Goal: Entertainment & Leisure: Browse casually

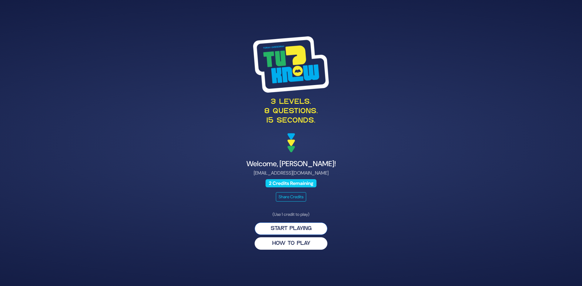
click at [294, 229] on button "Start Playing" at bounding box center [290, 229] width 73 height 12
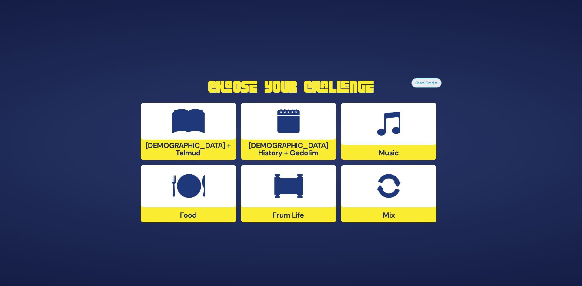
click at [183, 187] on img at bounding box center [188, 186] width 34 height 24
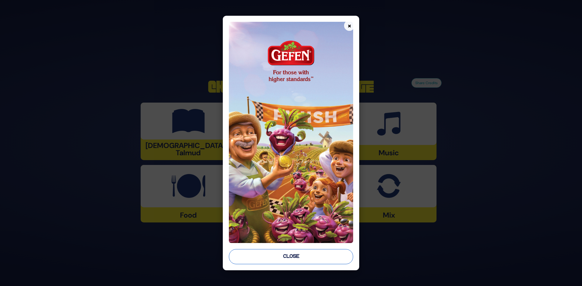
click at [317, 253] on button "Close" at bounding box center [291, 256] width 125 height 15
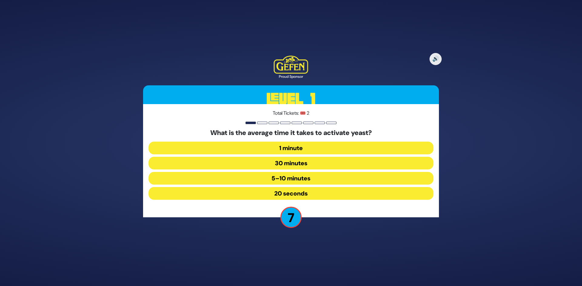
click at [299, 178] on button "5–10 minutes" at bounding box center [290, 178] width 285 height 13
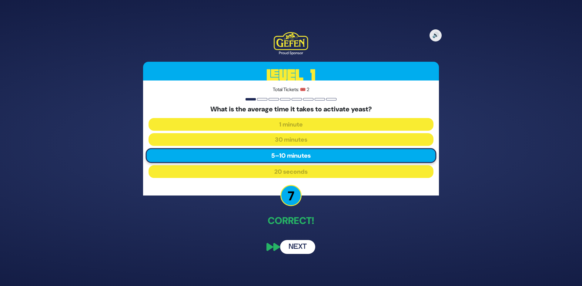
click at [291, 246] on button "Next" at bounding box center [297, 247] width 35 height 14
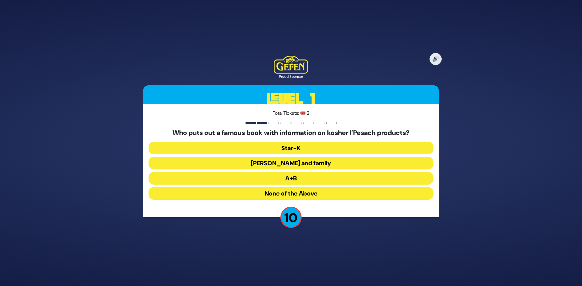
click at [299, 165] on button "[PERSON_NAME] and family" at bounding box center [290, 163] width 285 height 13
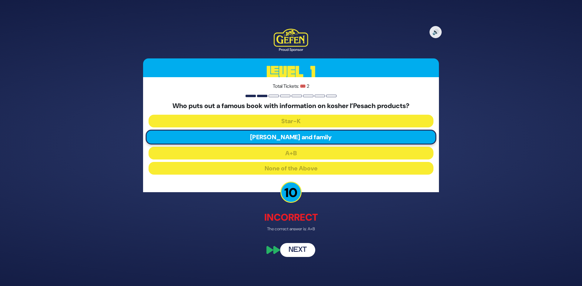
click at [300, 248] on button "Next" at bounding box center [297, 251] width 35 height 14
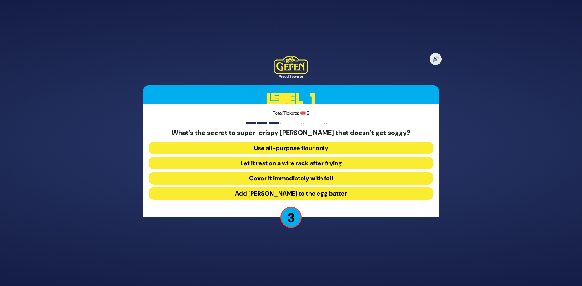
click at [310, 165] on button "Let it rest on a wire rack after frying" at bounding box center [290, 163] width 285 height 13
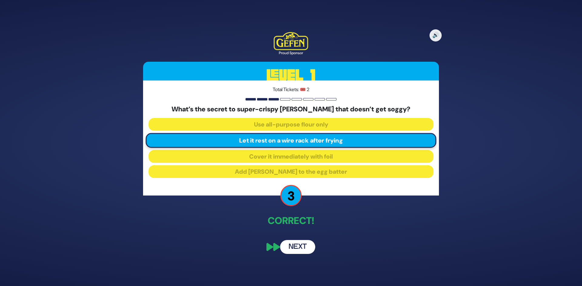
click at [301, 241] on button "Next" at bounding box center [297, 247] width 35 height 14
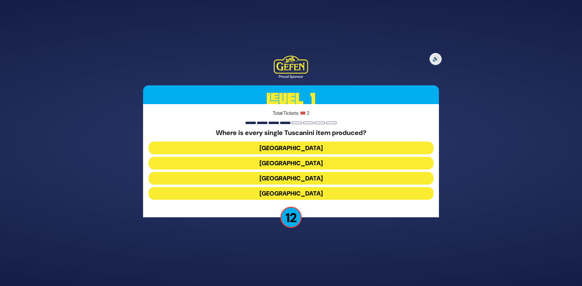
click at [299, 178] on button "Italy" at bounding box center [290, 178] width 285 height 13
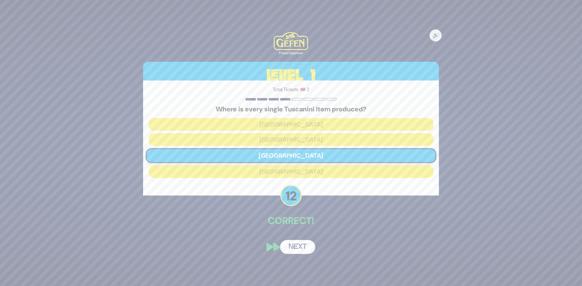
click at [297, 246] on button "Next" at bounding box center [297, 247] width 35 height 14
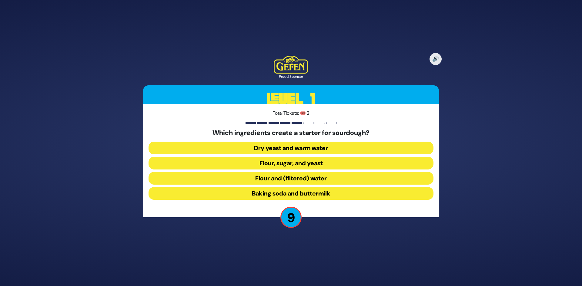
click at [317, 181] on button "Flour and (filtered) water" at bounding box center [290, 178] width 285 height 13
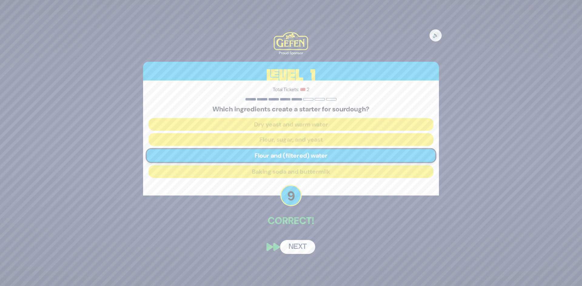
click at [298, 245] on button "Next" at bounding box center [297, 247] width 35 height 14
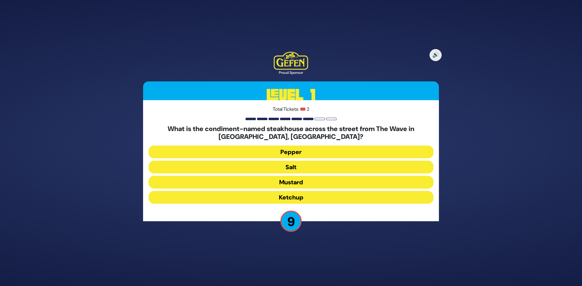
click at [297, 154] on button "Pepper" at bounding box center [290, 152] width 285 height 13
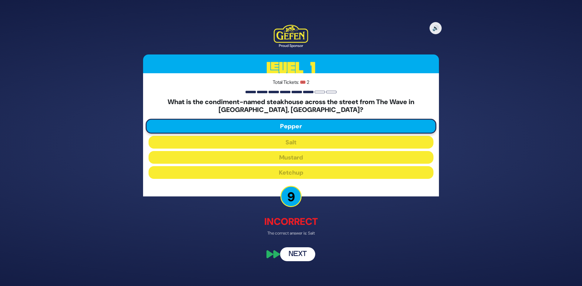
click at [301, 254] on button "Next" at bounding box center [297, 255] width 35 height 14
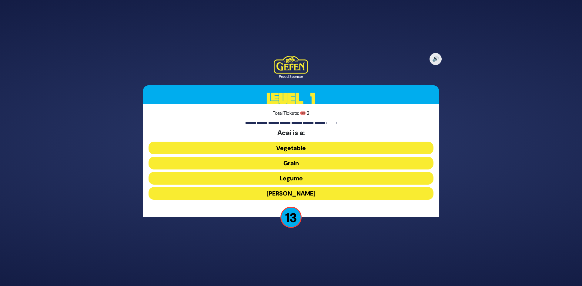
click at [299, 191] on button "Berry" at bounding box center [290, 193] width 285 height 13
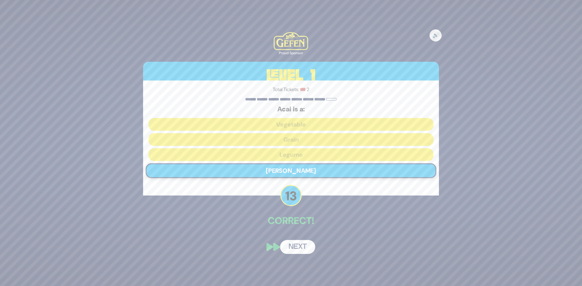
click at [298, 244] on button "Next" at bounding box center [297, 247] width 35 height 14
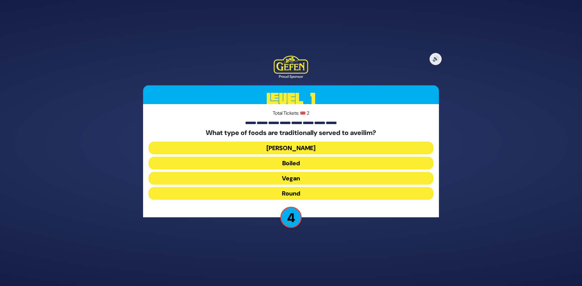
click at [304, 197] on button "Round" at bounding box center [290, 193] width 285 height 13
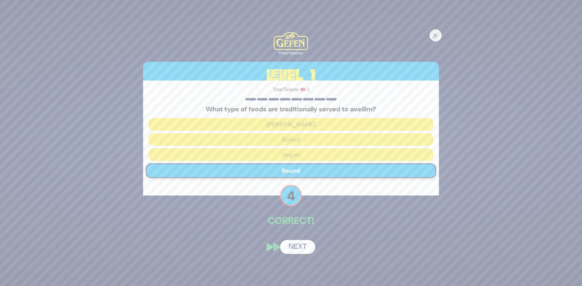
click at [299, 232] on div "🔊 Proud Sponsor Level 1 Total Tickets: 🎟️ 2 What type of foods are traditionall…" at bounding box center [291, 143] width 310 height 237
click at [299, 248] on button "Next" at bounding box center [297, 247] width 35 height 14
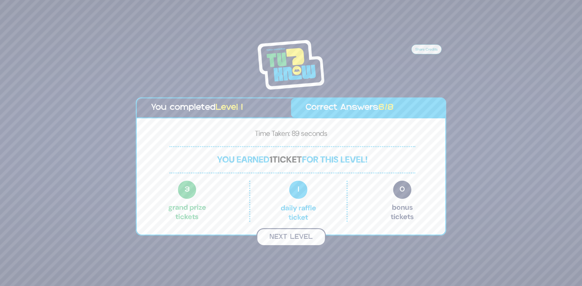
click at [296, 238] on button "Next Level" at bounding box center [290, 237] width 69 height 18
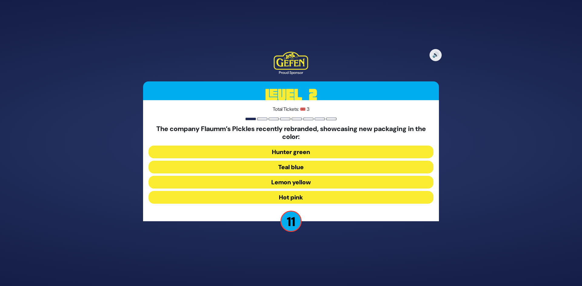
click at [298, 194] on button "Hot pink" at bounding box center [290, 197] width 285 height 13
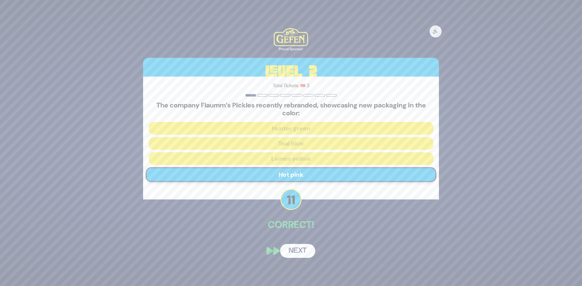
click at [294, 248] on button "Next" at bounding box center [297, 251] width 35 height 14
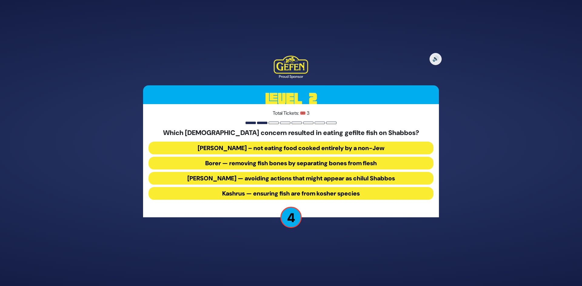
click at [281, 164] on button "Borer — removing fish bones by separating bones from flesh" at bounding box center [290, 163] width 285 height 13
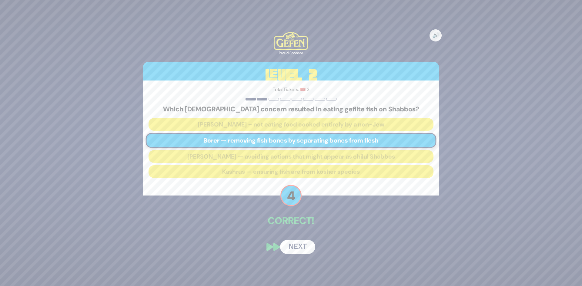
click at [298, 244] on button "Next" at bounding box center [297, 247] width 35 height 14
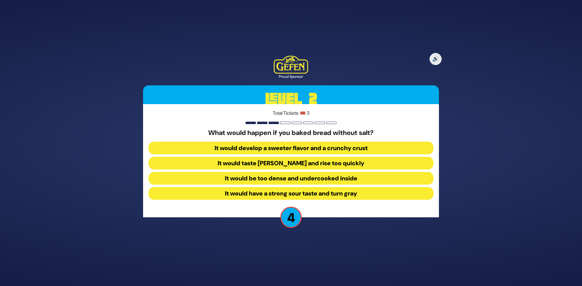
click at [294, 163] on button "It would taste bland and rise too quickly" at bounding box center [290, 163] width 285 height 13
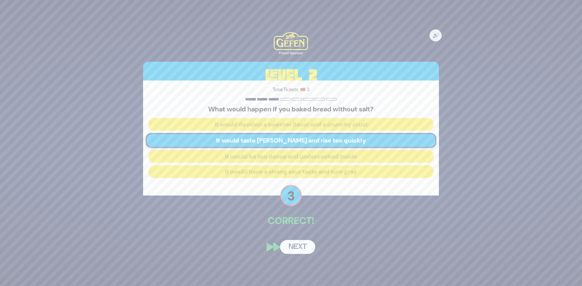
click at [300, 248] on button "Next" at bounding box center [297, 247] width 35 height 14
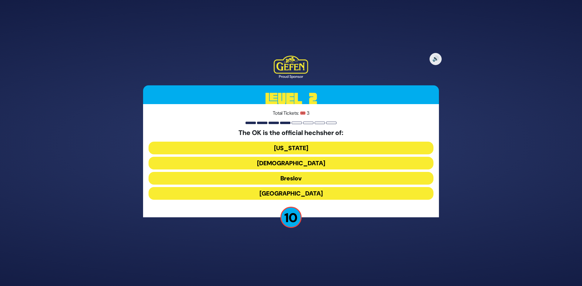
click at [292, 192] on button "Canada" at bounding box center [290, 193] width 285 height 13
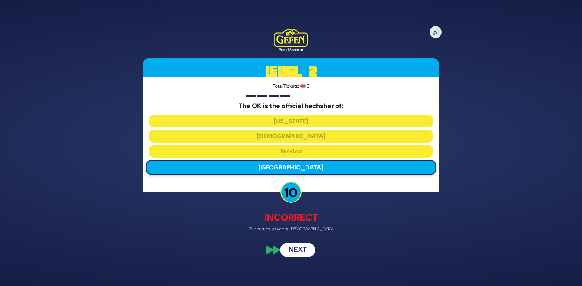
click at [303, 249] on button "Next" at bounding box center [297, 251] width 35 height 14
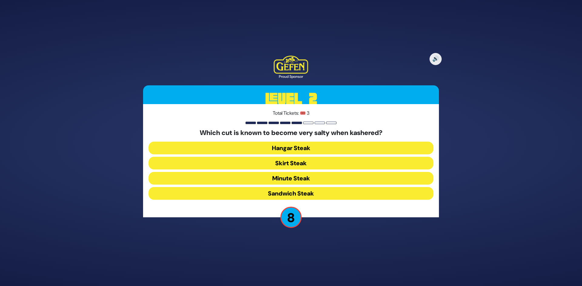
click at [298, 149] on button "Hangar Steak" at bounding box center [290, 148] width 285 height 13
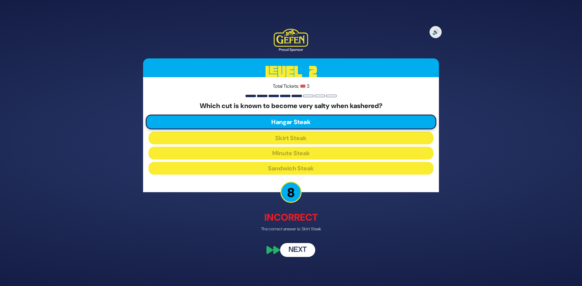
click at [299, 248] on button "Next" at bounding box center [297, 251] width 35 height 14
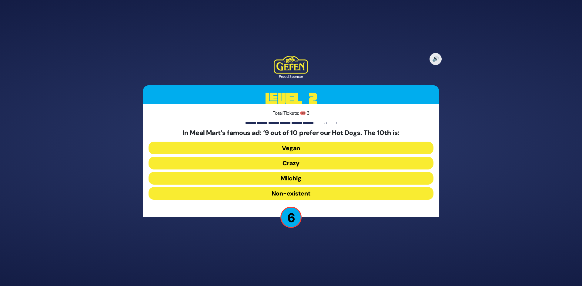
click at [304, 192] on button "Non-existent" at bounding box center [290, 193] width 285 height 13
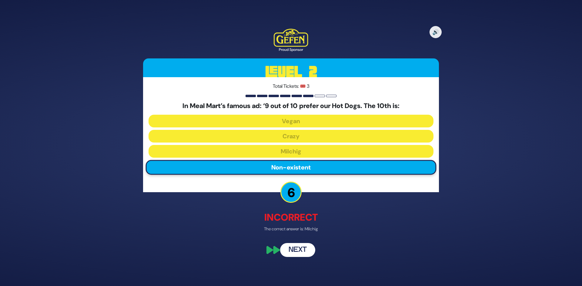
click at [297, 248] on button "Next" at bounding box center [297, 251] width 35 height 14
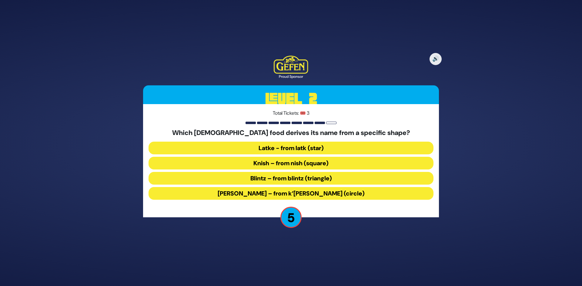
click at [304, 149] on button "Latke - from latk (star)" at bounding box center [290, 148] width 285 height 13
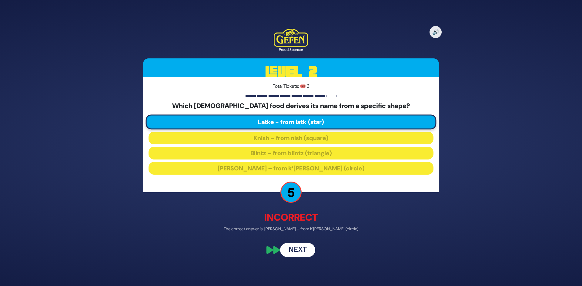
click at [303, 249] on button "Next" at bounding box center [297, 251] width 35 height 14
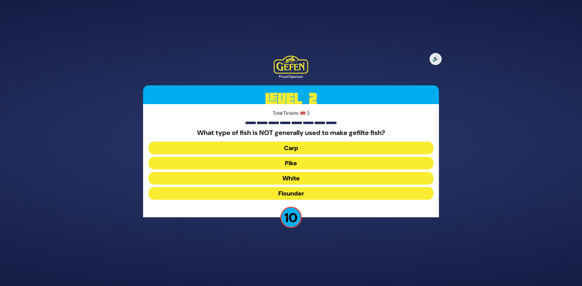
click at [321, 166] on button "Pike" at bounding box center [290, 163] width 285 height 13
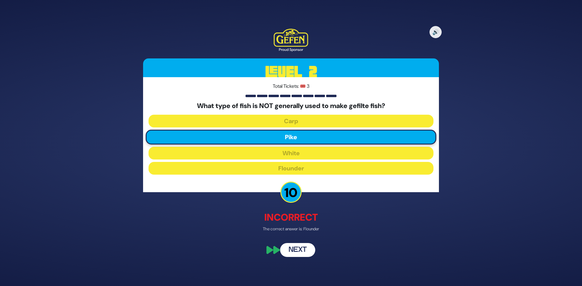
click at [302, 247] on button "Next" at bounding box center [297, 251] width 35 height 14
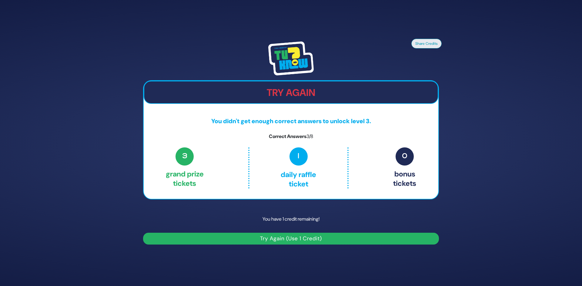
click at [301, 238] on button "Try Again (Use 1 Credit)" at bounding box center [291, 239] width 296 height 12
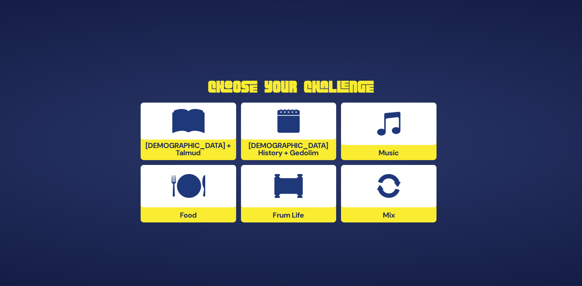
click at [203, 187] on img at bounding box center [188, 186] width 34 height 24
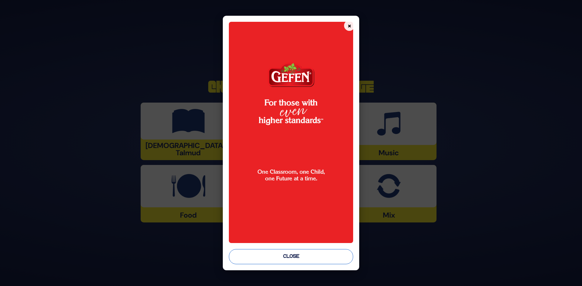
click at [286, 258] on button "Close" at bounding box center [291, 256] width 125 height 15
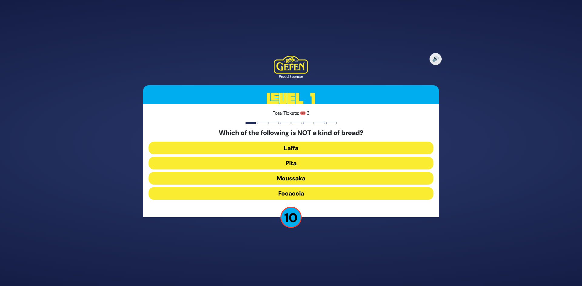
click at [309, 197] on button "Focaccia" at bounding box center [290, 193] width 285 height 13
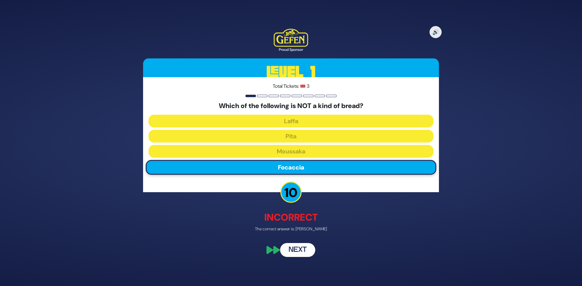
click at [304, 248] on button "Next" at bounding box center [297, 251] width 35 height 14
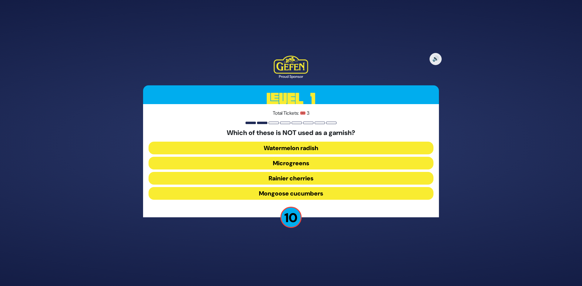
click at [293, 149] on button "Watermelon radish" at bounding box center [290, 148] width 285 height 13
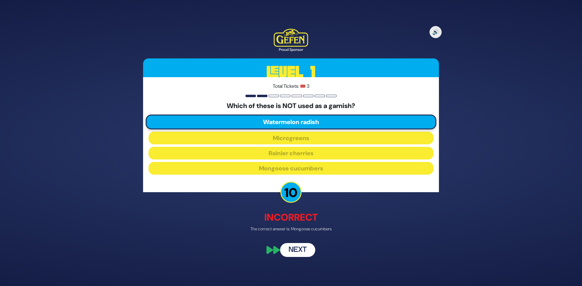
click at [294, 246] on button "Next" at bounding box center [297, 251] width 35 height 14
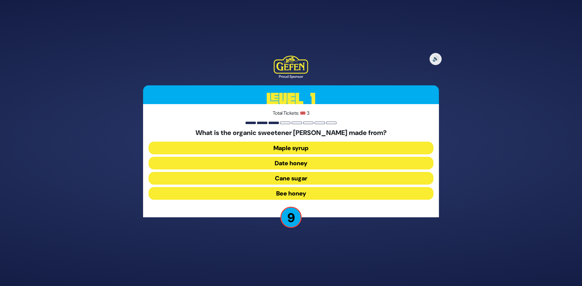
click at [297, 197] on button "Bee honey" at bounding box center [290, 193] width 285 height 13
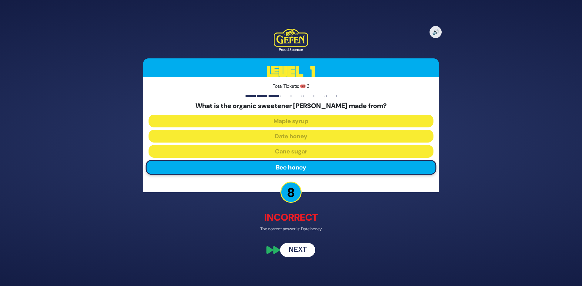
click at [300, 252] on button "Next" at bounding box center [297, 251] width 35 height 14
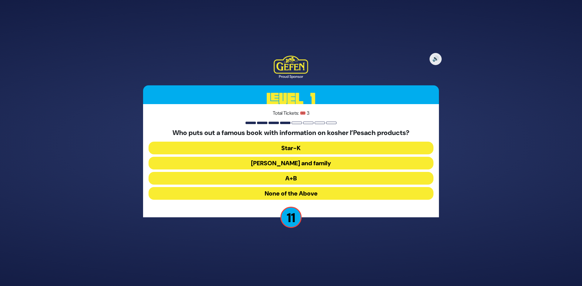
click at [328, 148] on button "Star-K" at bounding box center [290, 148] width 285 height 13
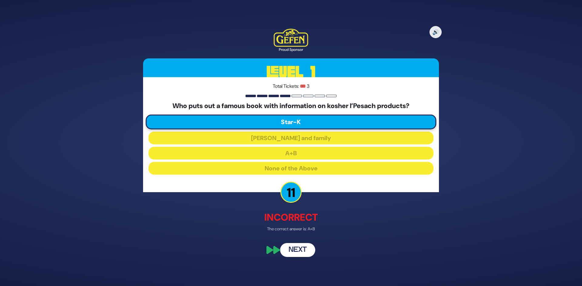
click at [298, 254] on button "Next" at bounding box center [297, 251] width 35 height 14
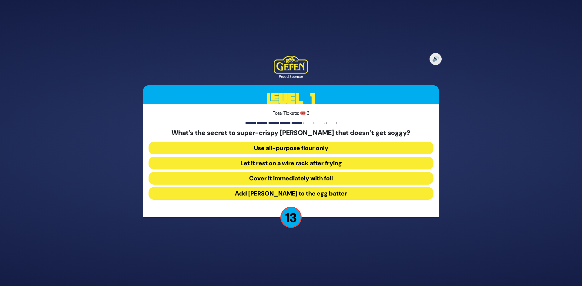
click at [271, 162] on button "Let it rest on a wire rack after frying" at bounding box center [290, 163] width 285 height 13
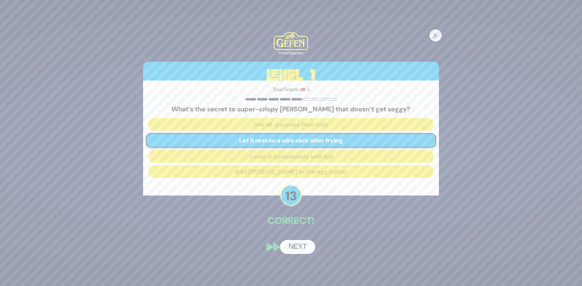
click at [297, 252] on button "Next" at bounding box center [297, 247] width 35 height 14
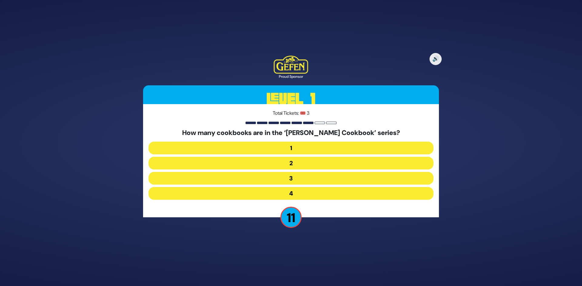
click at [299, 181] on button "3" at bounding box center [290, 178] width 285 height 13
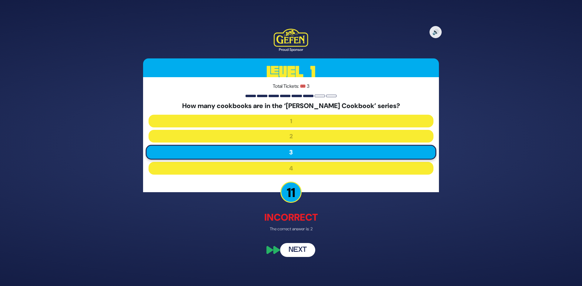
click at [299, 251] on button "Next" at bounding box center [297, 251] width 35 height 14
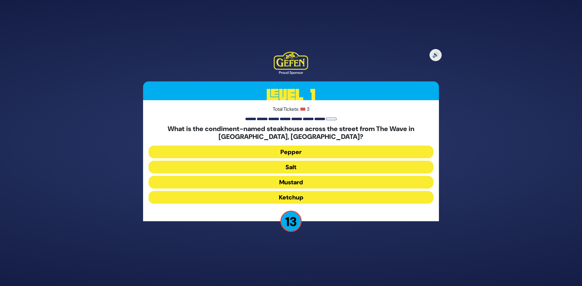
click at [289, 181] on button "Mustard" at bounding box center [290, 182] width 285 height 13
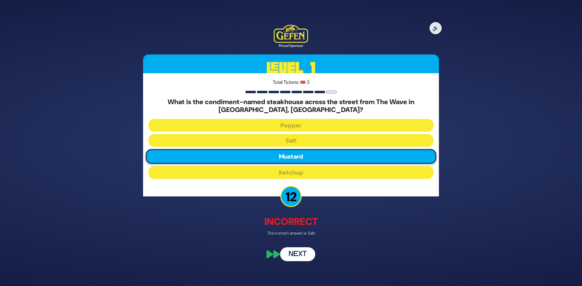
click at [304, 258] on button "Next" at bounding box center [297, 255] width 35 height 14
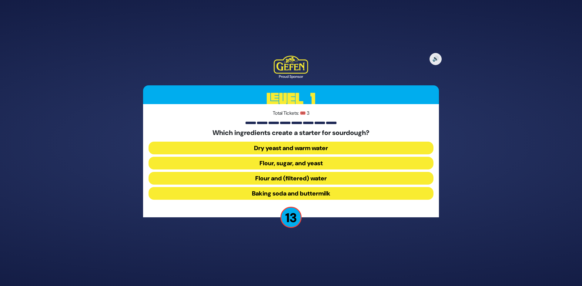
click at [283, 173] on button "Flour and (filtered) water" at bounding box center [290, 178] width 285 height 13
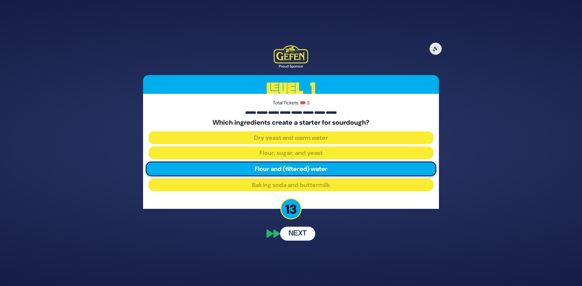
click at [304, 231] on button "Next" at bounding box center [297, 234] width 35 height 14
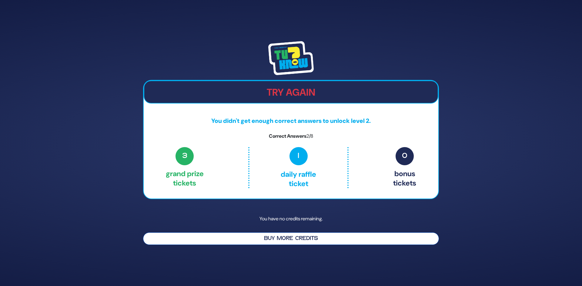
click at [287, 235] on button "Buy More Credits" at bounding box center [291, 239] width 296 height 12
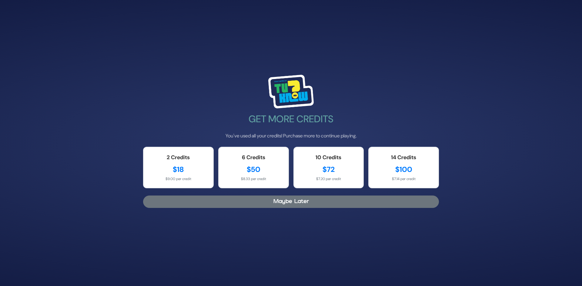
click at [264, 201] on button "Maybe Later" at bounding box center [291, 202] width 296 height 12
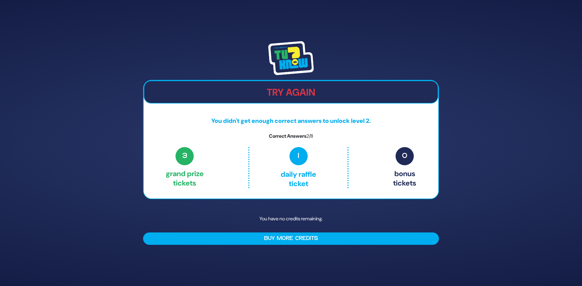
click at [267, 216] on p "You have no credits remaining." at bounding box center [291, 219] width 296 height 18
